Goal: Information Seeking & Learning: Compare options

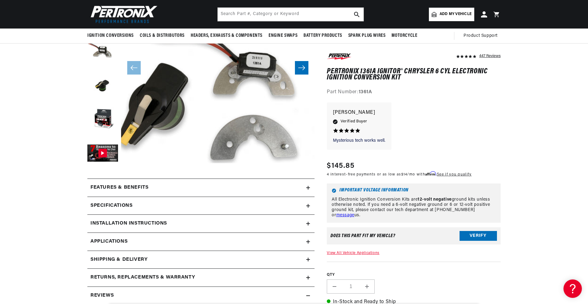
scroll to position [0, 186]
click at [304, 189] on div "Features & Benefits" at bounding box center [196, 188] width 219 height 8
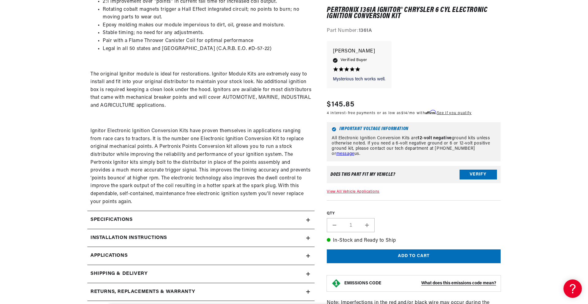
scroll to position [368, 0]
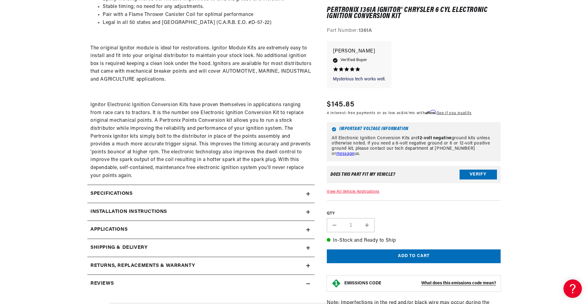
click at [308, 192] on icon at bounding box center [308, 194] width 0 height 4
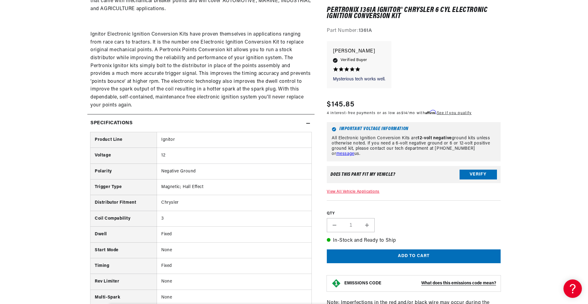
scroll to position [0, 0]
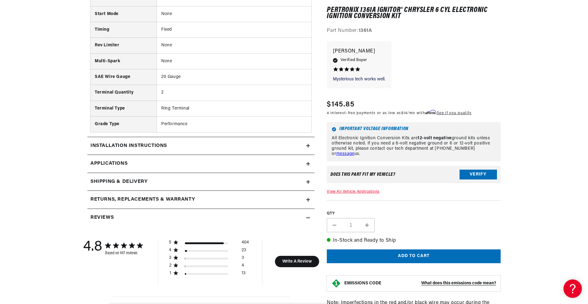
click at [308, 143] on summary "Installation instructions" at bounding box center [200, 146] width 227 height 18
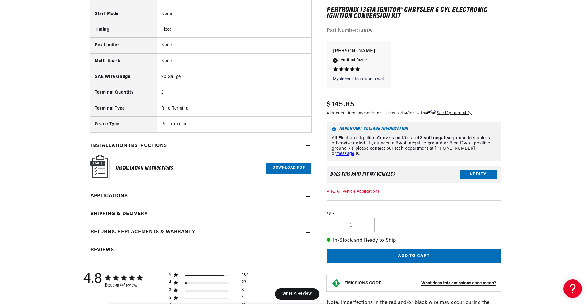
click at [309, 196] on icon at bounding box center [309, 196] width 4 height 0
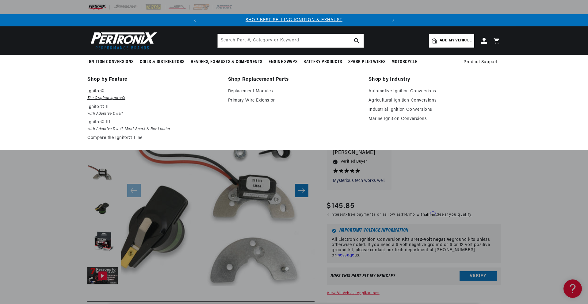
click at [96, 95] on p "Ignitor©" at bounding box center [153, 91] width 132 height 7
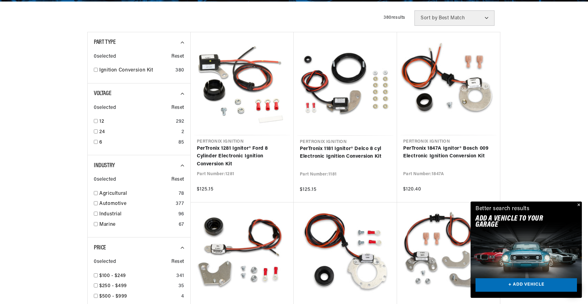
scroll to position [0, 186]
click at [95, 139] on div "6 85" at bounding box center [139, 144] width 91 height 10
checkbox input "true"
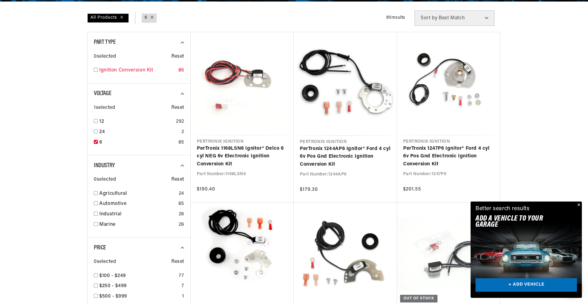
click at [96, 69] on input "checkbox" at bounding box center [96, 70] width 4 height 4
checkbox input "true"
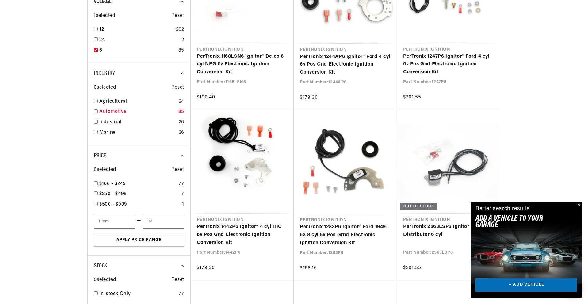
scroll to position [0, 186]
click at [95, 110] on input "checkbox" at bounding box center [96, 111] width 4 height 4
checkbox input "true"
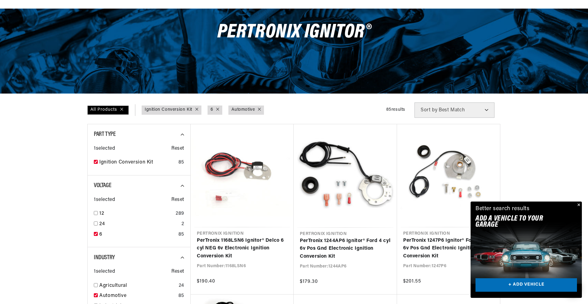
scroll to position [153, 0]
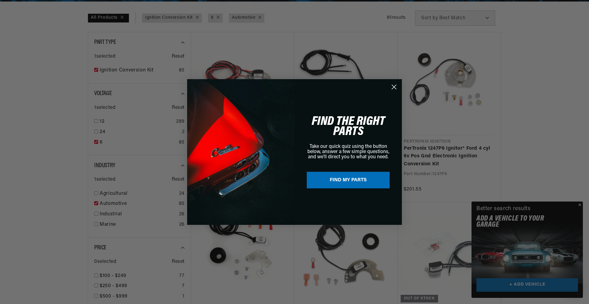
click at [580, 204] on div "Close dialog FIND THE RIGHT PARTS Take our quick quiz using the button below, a…" at bounding box center [294, 152] width 589 height 304
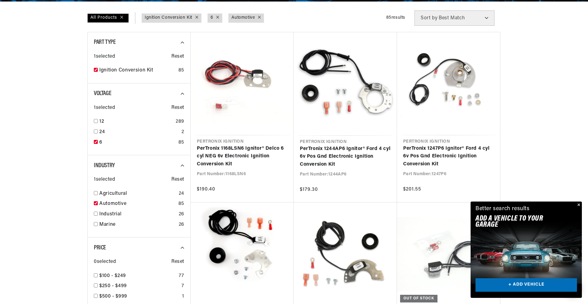
click at [579, 204] on button "Close" at bounding box center [578, 205] width 7 height 7
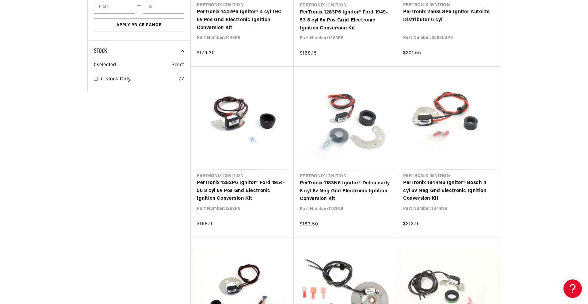
scroll to position [0, 0]
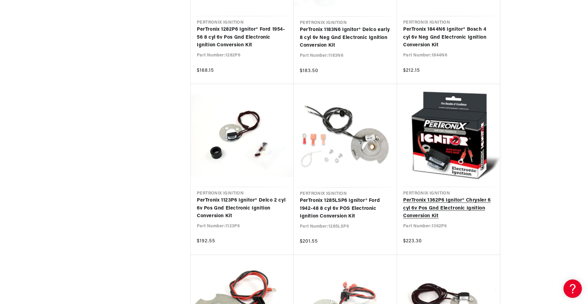
click at [434, 207] on link "PerTronix 1362P6 Ignitor® Chrysler 6 cyl 6v Pos Gnd Electronic Ignition Convers…" at bounding box center [448, 209] width 91 height 24
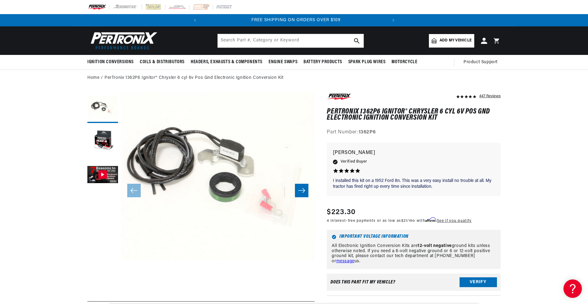
scroll to position [0, 186]
click at [475, 281] on button "Verify" at bounding box center [478, 282] width 37 height 10
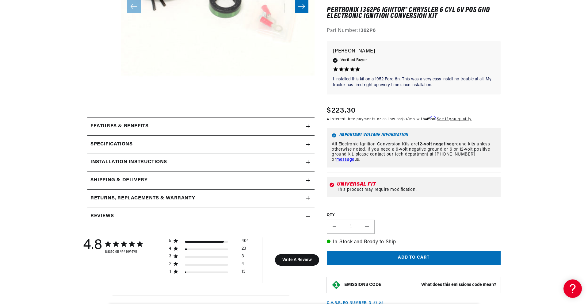
click at [120, 144] on h2 "Specifications" at bounding box center [112, 145] width 42 height 8
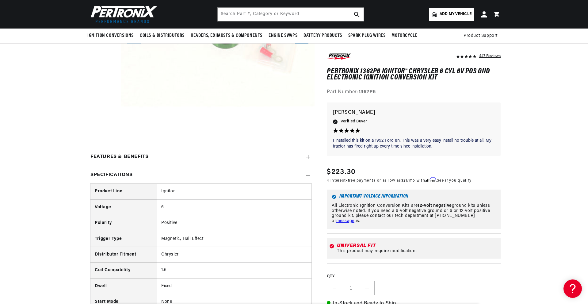
click at [297, 160] on div "Features & Benefits" at bounding box center [196, 157] width 219 height 8
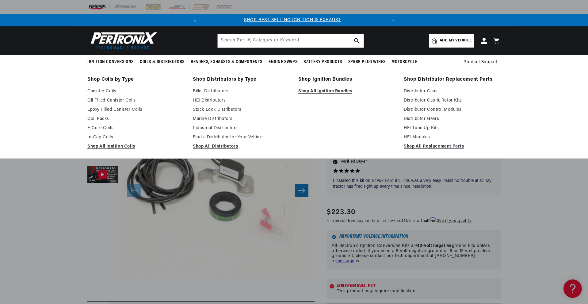
scroll to position [0, 0]
click at [98, 90] on link "Canister Coils" at bounding box center [135, 91] width 97 height 7
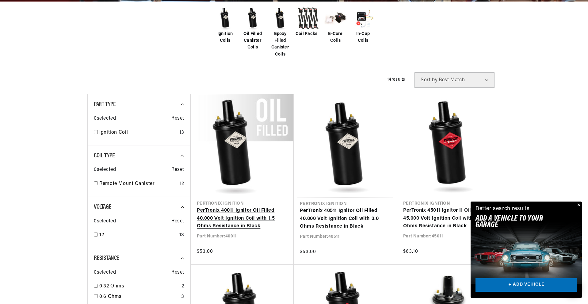
click at [231, 208] on link "PerTronix 40011 Ignitor Oil Filled 40,000 Volt Ignition Coil with 1.5 Ohms Resi…" at bounding box center [242, 219] width 91 height 24
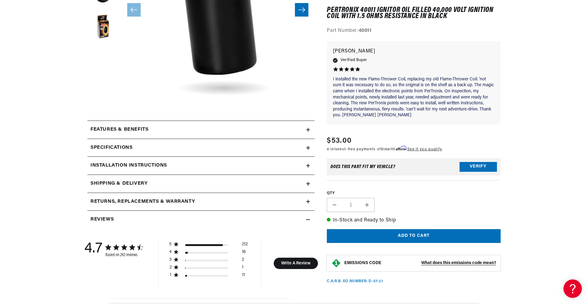
scroll to position [184, 0]
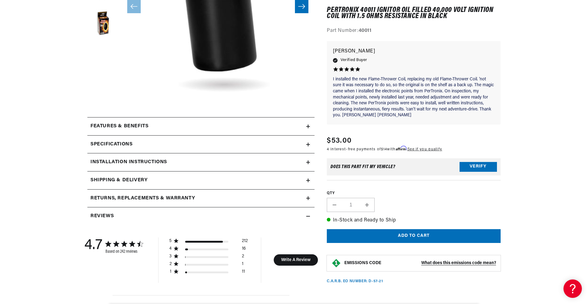
click at [281, 147] on div "Specifications" at bounding box center [196, 145] width 219 height 8
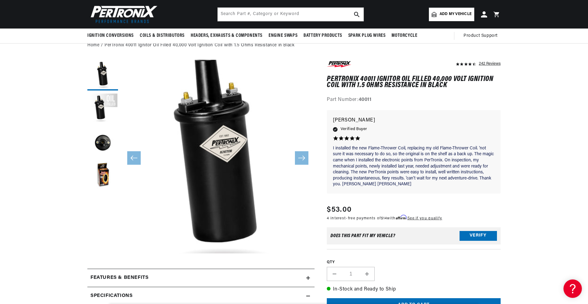
scroll to position [31, 0]
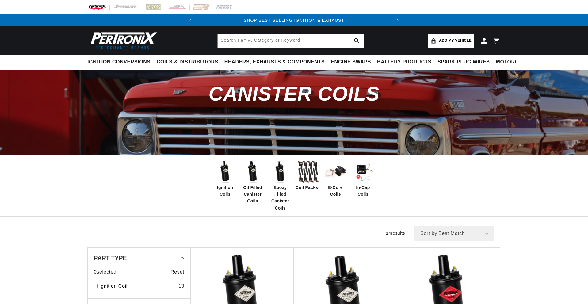
scroll to position [153, 0]
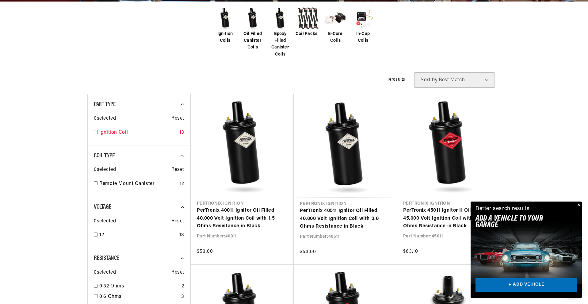
click at [96, 131] on input "checkbox" at bounding box center [96, 132] width 4 height 4
checkbox input "true"
click at [95, 183] on input "checkbox" at bounding box center [96, 183] width 4 height 4
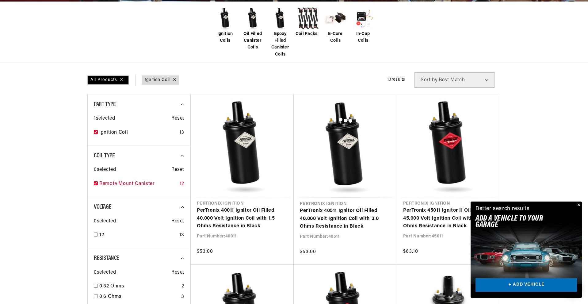
scroll to position [0, 186]
checkbox input "true"
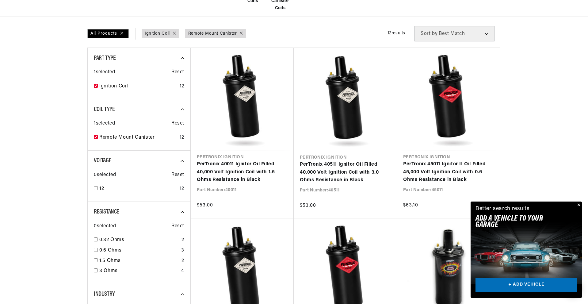
scroll to position [215, 0]
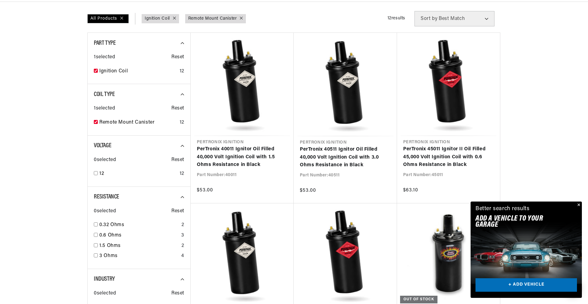
click at [580, 205] on button "Close" at bounding box center [578, 205] width 7 height 7
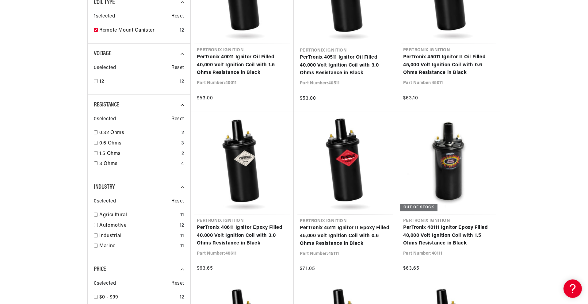
scroll to position [0, 0]
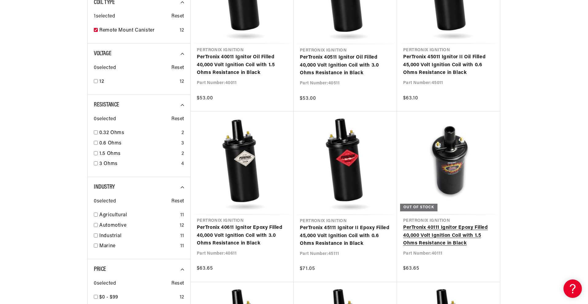
click at [447, 230] on link "PerTronix 40111 Ignitor Epoxy Filled 40,000 Volt Ignition Coil with 1.5 Ohms Re…" at bounding box center [448, 236] width 91 height 24
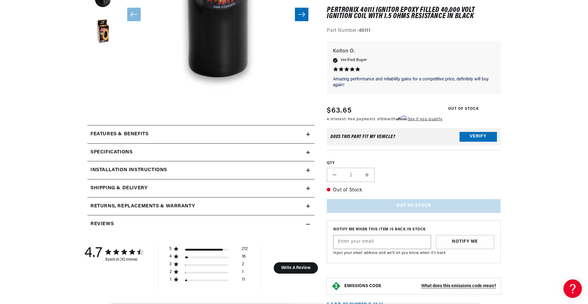
scroll to position [215, 0]
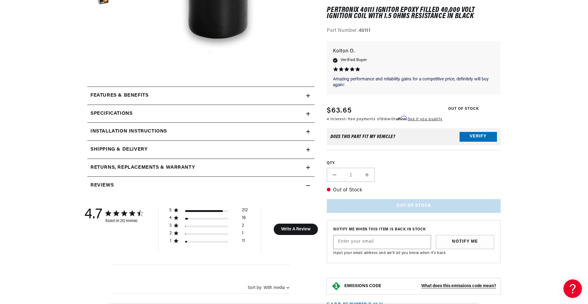
click at [250, 118] on summary "Specifications" at bounding box center [200, 114] width 227 height 18
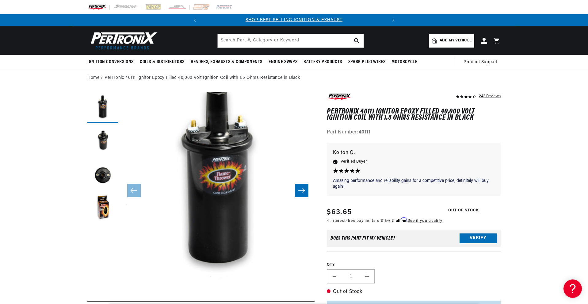
scroll to position [0, 0]
